Goal: Information Seeking & Learning: Learn about a topic

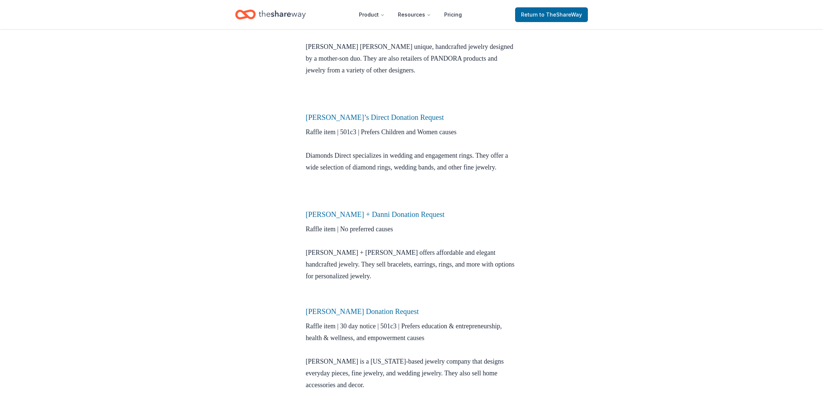
scroll to position [333, 0]
click at [331, 120] on link "Diamond’s Direct Donation Request" at bounding box center [375, 118] width 138 height 8
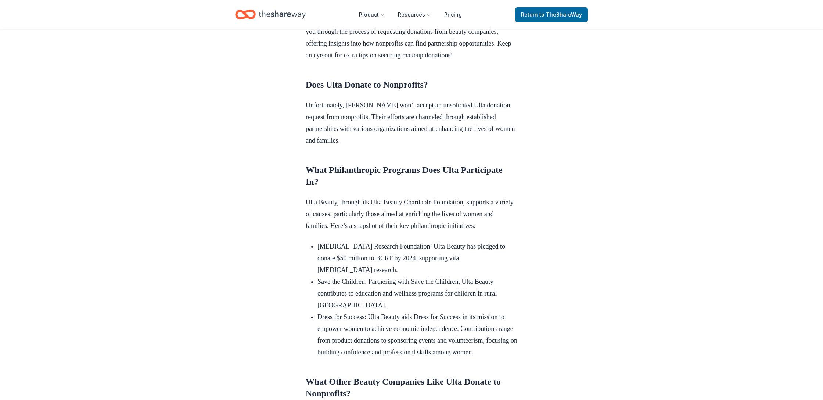
scroll to position [275, 0]
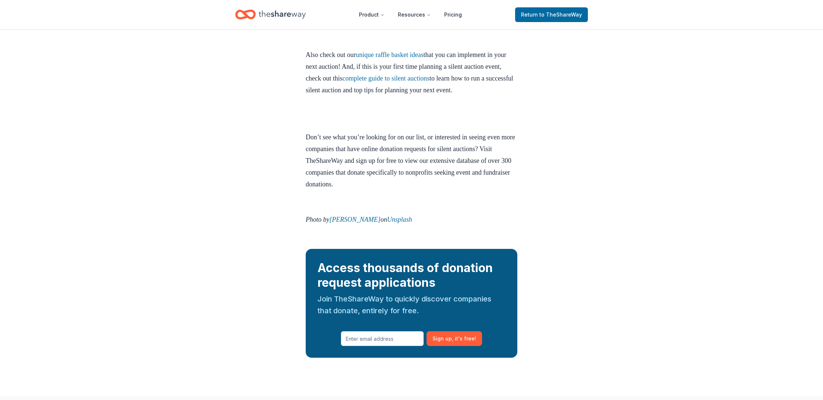
scroll to position [3179, 0]
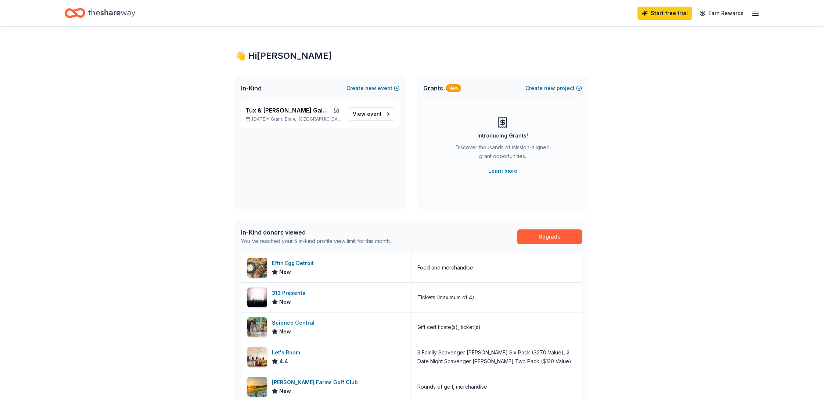
click at [114, 11] on icon "Home" at bounding box center [111, 13] width 47 height 8
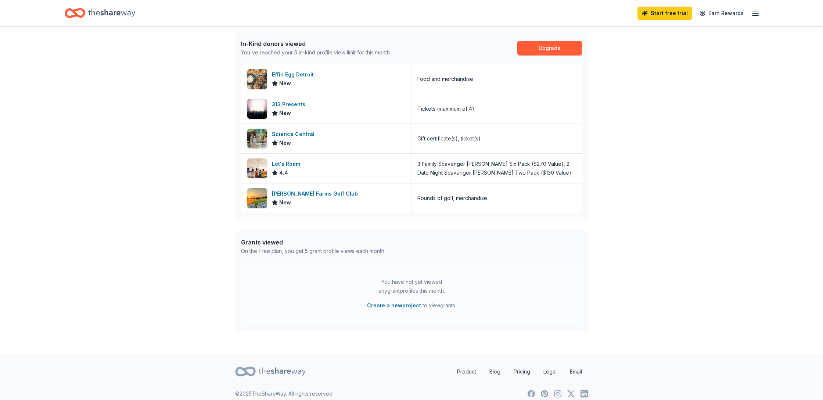
scroll to position [196, 0]
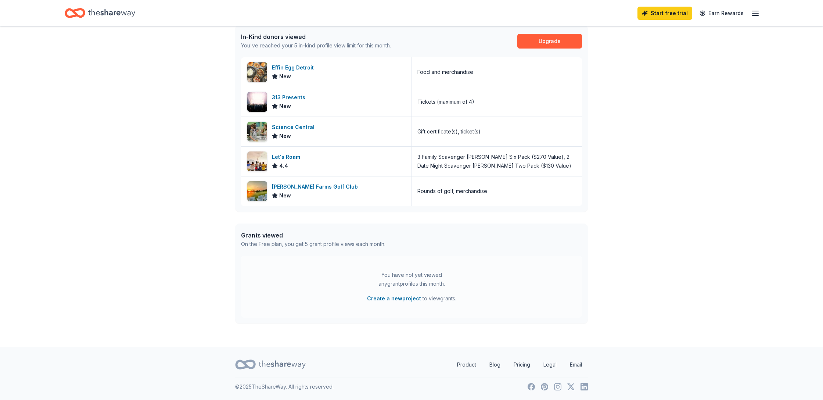
click at [92, 12] on icon "Home" at bounding box center [111, 13] width 47 height 15
click at [289, 363] on icon at bounding box center [282, 364] width 47 height 15
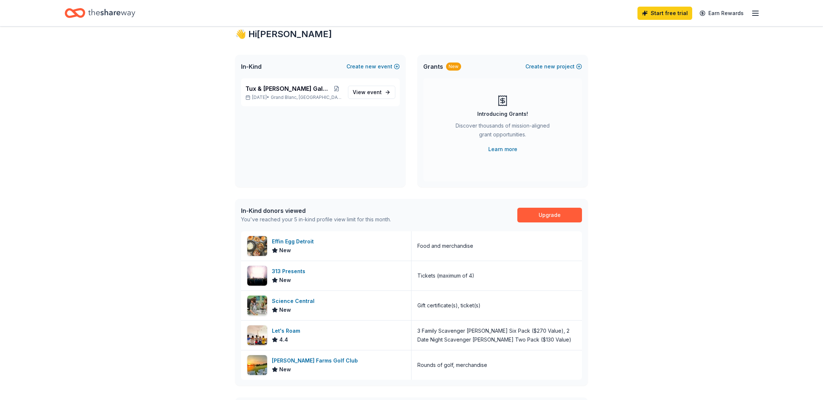
scroll to position [0, 0]
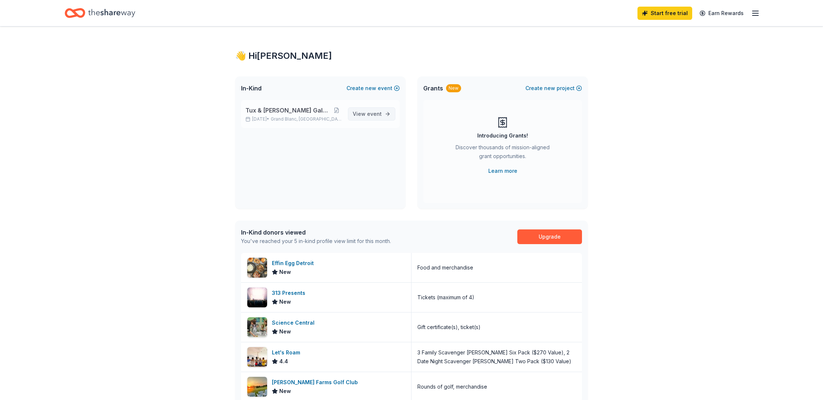
click at [372, 114] on span "event" at bounding box center [374, 114] width 15 height 6
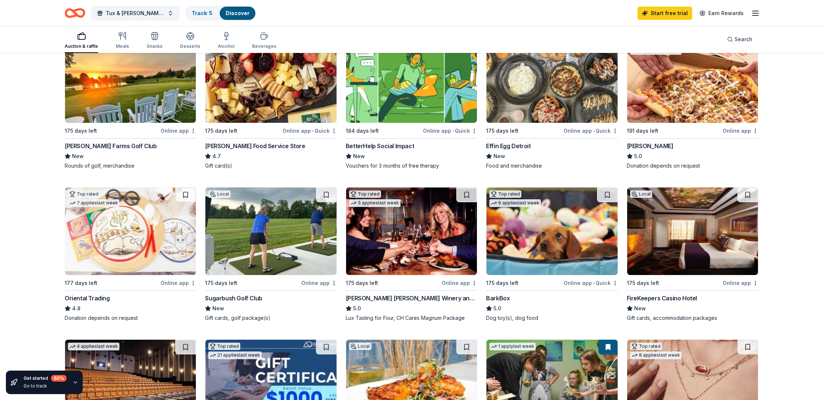
scroll to position [102, 0]
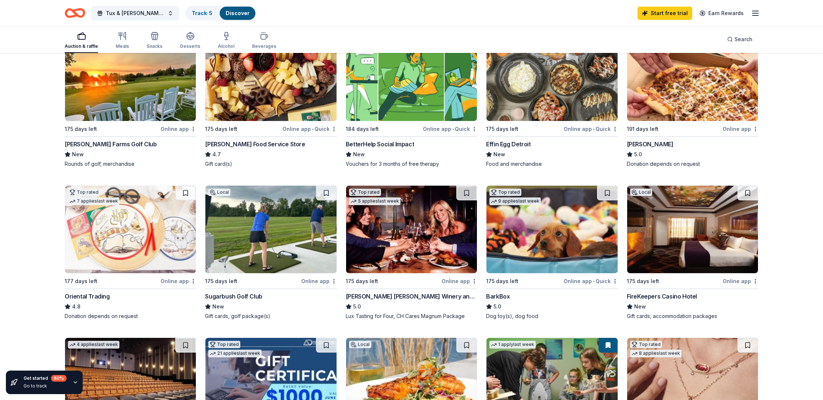
click at [426, 223] on img at bounding box center [411, 229] width 131 height 87
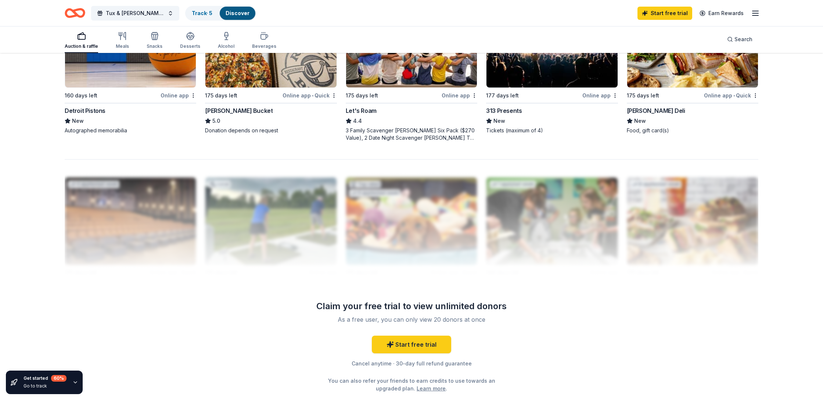
scroll to position [600, 0]
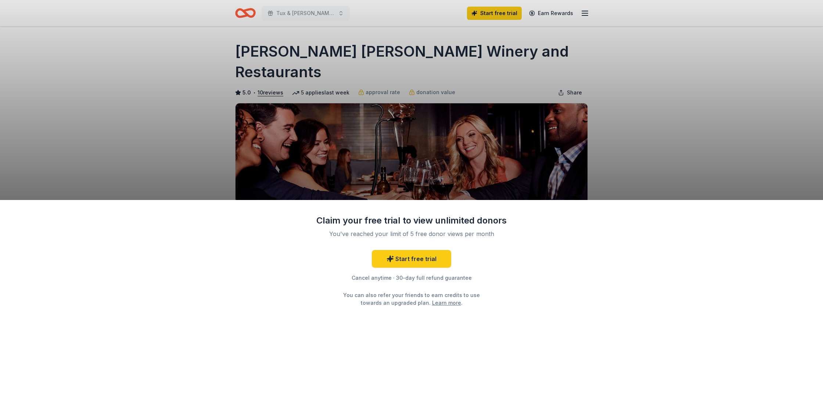
click at [276, 43] on div "Claim your free trial to view unlimited donors You've reached your limit of 5 f…" at bounding box center [411, 200] width 823 height 400
click at [274, 47] on div "Claim your free trial to view unlimited donors You've reached your limit of 5 f…" at bounding box center [411, 200] width 823 height 400
